Goal: Information Seeking & Learning: Learn about a topic

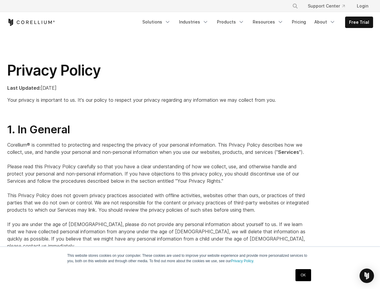
click at [190, 144] on p "Corellium® is committed to protecting and respecting the privacy of your person…" at bounding box center [158, 195] width 303 height 108
click at [295, 6] on icon "Search" at bounding box center [295, 6] width 5 height 5
click at [295, 6] on div "×" at bounding box center [295, 5] width 6 height 9
click at [367, 276] on img "Open Intercom Messenger" at bounding box center [366, 275] width 7 height 7
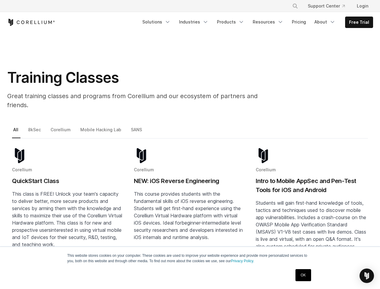
click at [295, 6] on icon "Search" at bounding box center [295, 6] width 5 height 5
click at [295, 6] on div "×" at bounding box center [295, 5] width 6 height 9
click at [367, 276] on img "Open Intercom Messenger" at bounding box center [366, 275] width 7 height 7
